Goal: Transaction & Acquisition: Purchase product/service

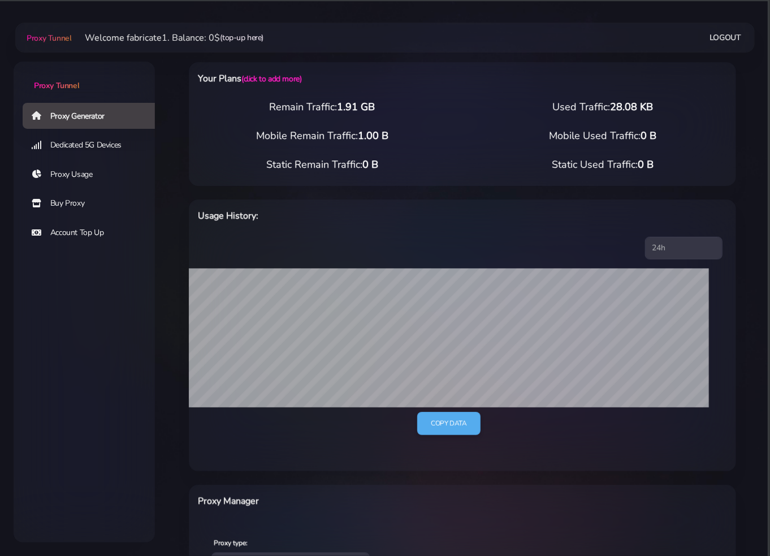
click at [244, 40] on link "(top-up here)" at bounding box center [242, 38] width 44 height 12
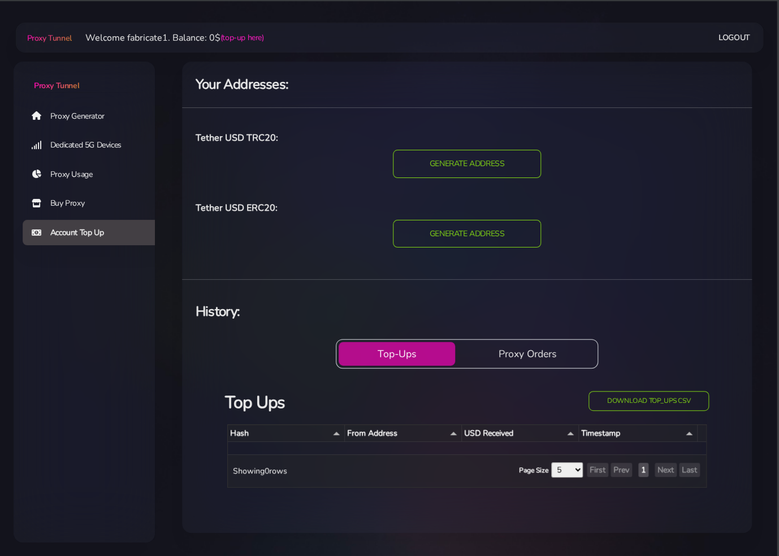
click at [92, 116] on link "Proxy Generator" at bounding box center [93, 116] width 141 height 26
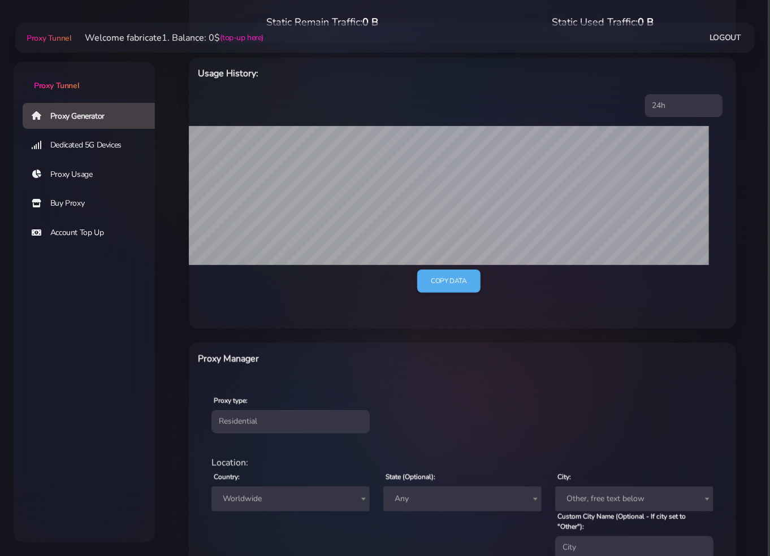
scroll to position [123, 0]
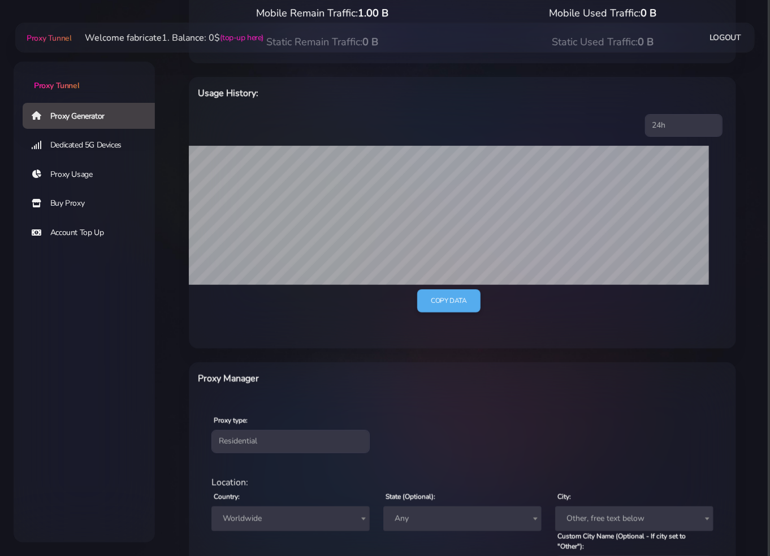
click at [59, 201] on link "Buy Proxy" at bounding box center [93, 203] width 141 height 26
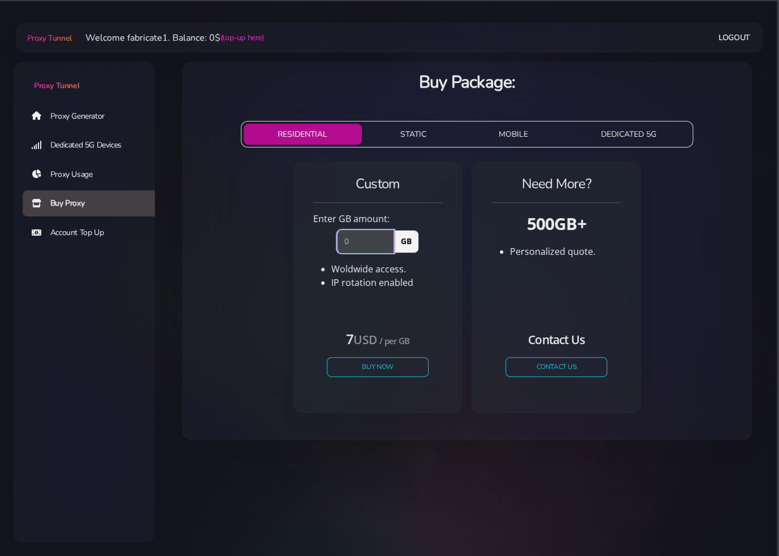
drag, startPoint x: 358, startPoint y: 239, endPoint x: 311, endPoint y: 239, distance: 46.9
click at [314, 239] on div "GB" at bounding box center [377, 238] width 142 height 27
click at [444, 277] on div "Custom Enter GB amount: 5 GB Woldwide access. IP rotation enabled" at bounding box center [377, 245] width 142 height 141
click at [429, 283] on li "IP rotation enabled" at bounding box center [386, 283] width 111 height 14
click at [362, 244] on input "5" at bounding box center [365, 241] width 57 height 23
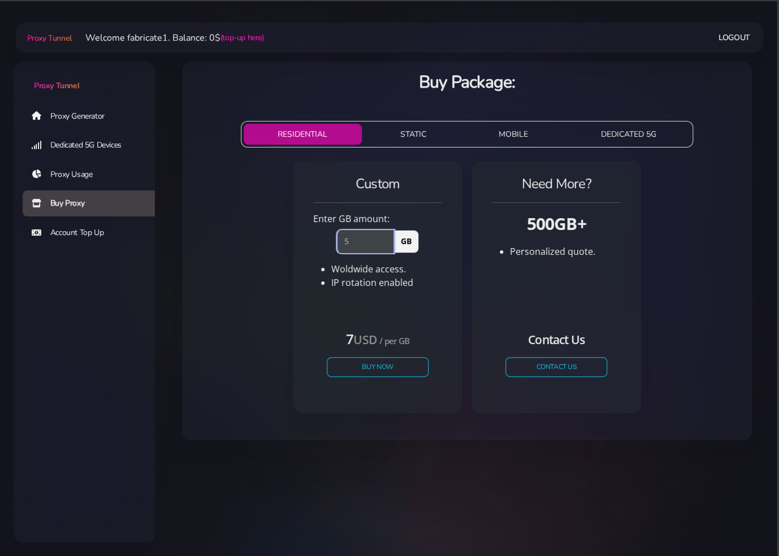
drag, startPoint x: 362, startPoint y: 244, endPoint x: 334, endPoint y: 243, distance: 27.1
click at [334, 243] on div "5 GB" at bounding box center [377, 238] width 95 height 27
type input "1"
click at [435, 303] on div "Custom Enter GB amount: 1 GB Woldwide access. IP rotation enabled" at bounding box center [377, 245] width 142 height 141
click at [106, 234] on link "Account Top Up" at bounding box center [93, 233] width 141 height 26
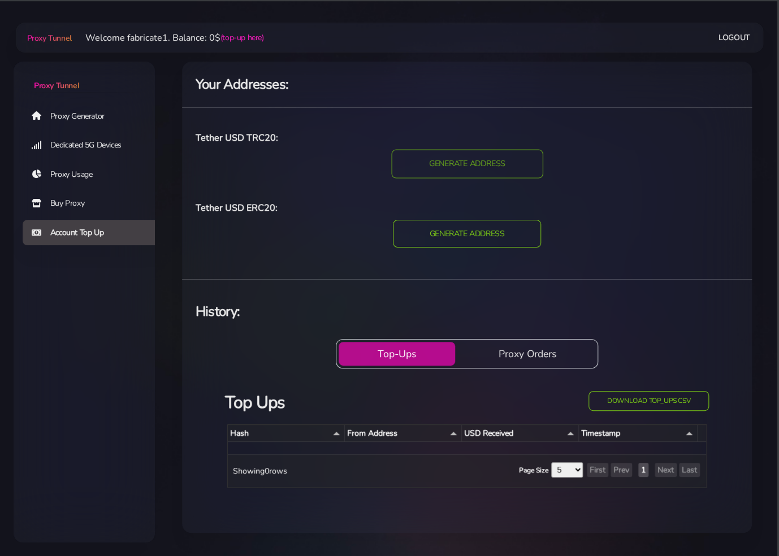
click at [472, 173] on input "GENERATE ADDRESS" at bounding box center [466, 164] width 151 height 29
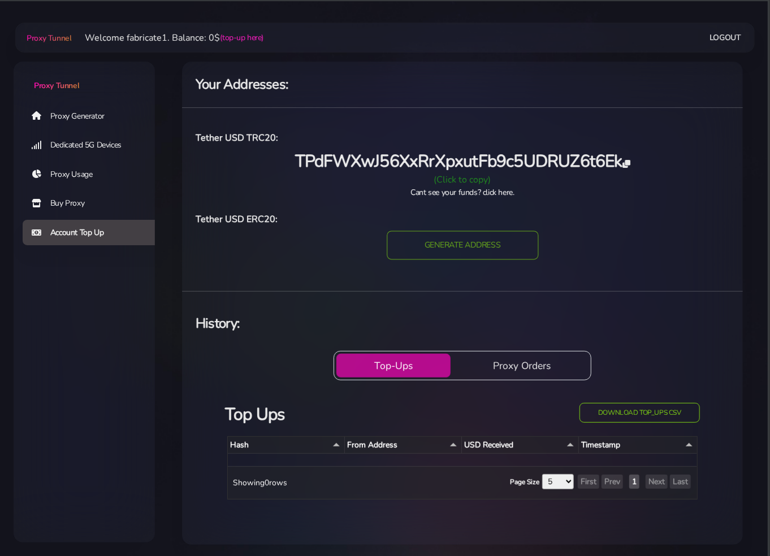
click at [479, 247] on input "GENERATE ADDRESS" at bounding box center [461, 245] width 151 height 29
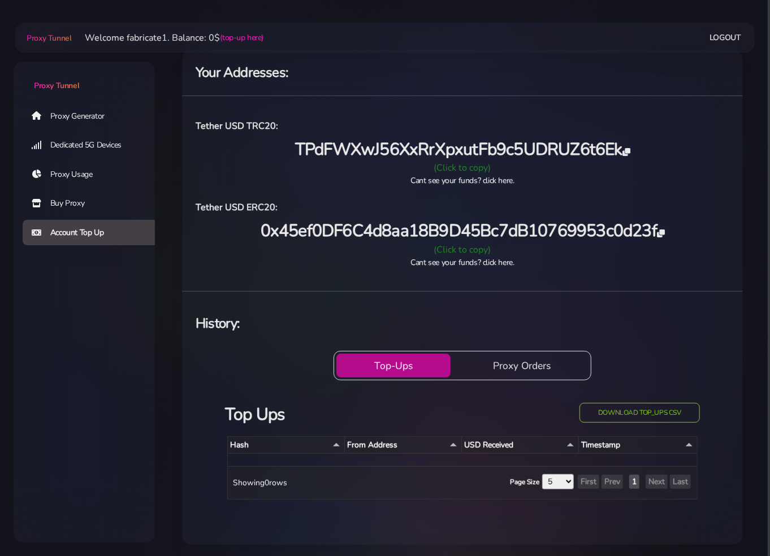
scroll to position [13, 0]
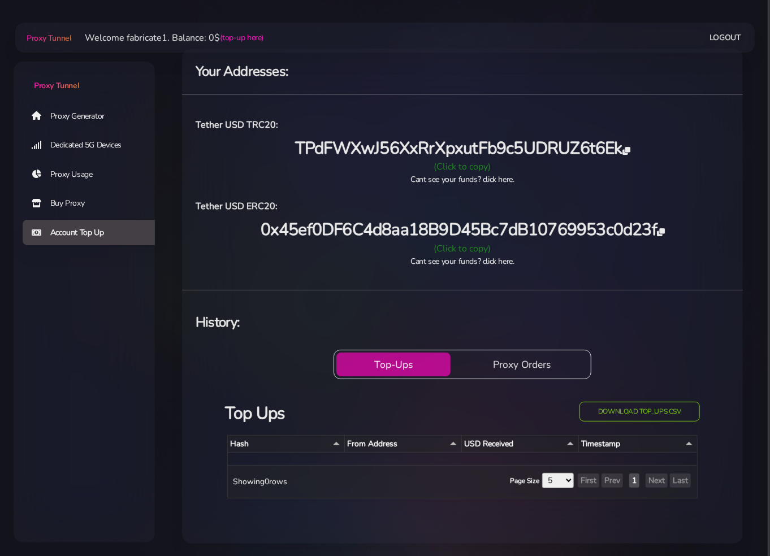
click at [544, 369] on button "Proxy Orders" at bounding box center [521, 365] width 133 height 24
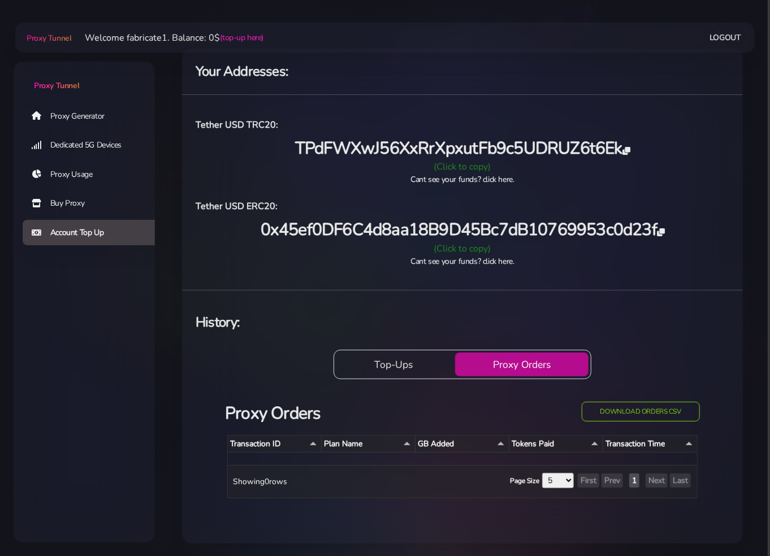
click at [434, 366] on button "Top-Ups" at bounding box center [393, 365] width 114 height 24
